Goal: Complete application form

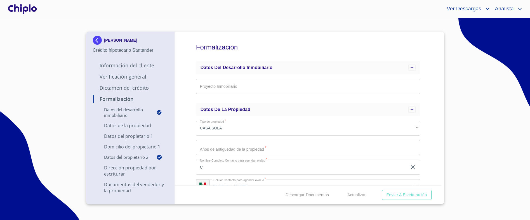
click at [25, 10] on div at bounding box center [22, 9] width 31 height 18
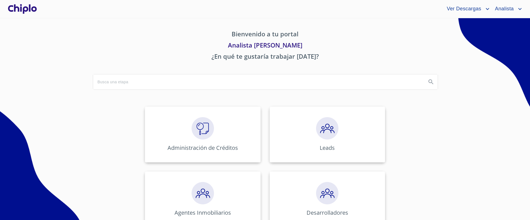
click at [46, 27] on section "Bienvenido a tu portal Analista [PERSON_NAME] ¿En qué te gustaría trabajar [DAT…" at bounding box center [265, 119] width 530 height 202
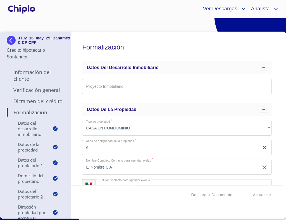
click at [74, 77] on div "Formalización Datos del Desarrollo Inmobiliario Proyecto Inmobiliario ​ Datos d…" at bounding box center [177, 109] width 213 height 154
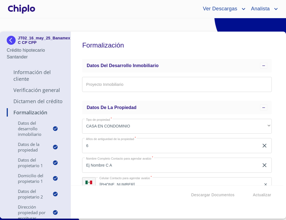
click at [79, 100] on div "Formalización Datos del Desarrollo Inmobiliario Proyecto Inmobiliario ​ Datos d…" at bounding box center [177, 109] width 213 height 154
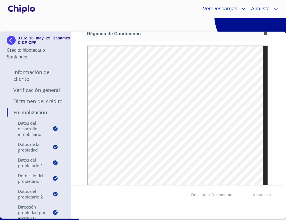
scroll to position [3721, 0]
